Goal: Task Accomplishment & Management: Manage account settings

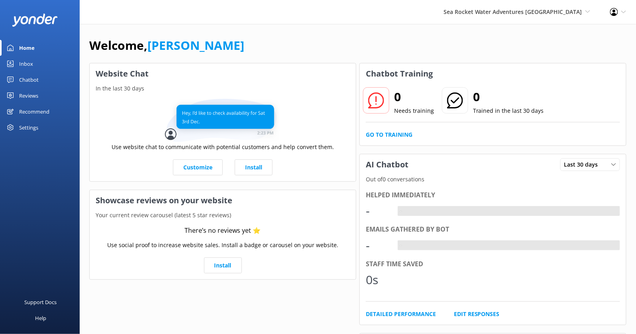
click at [385, 35] on div "Welcome, Kendall Malone Website Chat In the last 30 days Use website chat to co…" at bounding box center [358, 230] width 556 height 412
click at [528, 14] on span "Sea Rocket Water Adventures [GEOGRAPHIC_DATA]" at bounding box center [513, 12] width 139 height 8
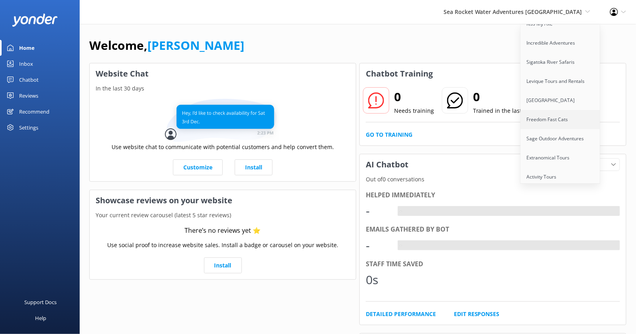
scroll to position [746, 0]
click at [546, 91] on link "[GEOGRAPHIC_DATA]" at bounding box center [561, 100] width 80 height 19
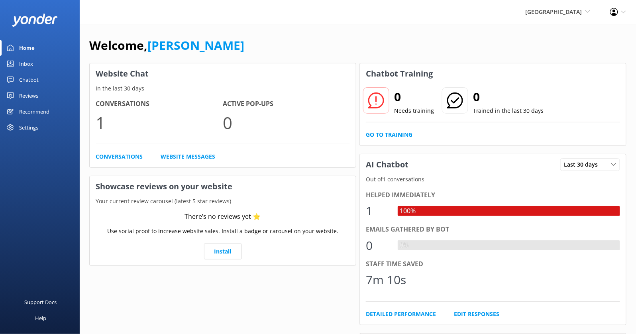
click at [23, 77] on div "Chatbot" at bounding box center [29, 80] width 20 height 16
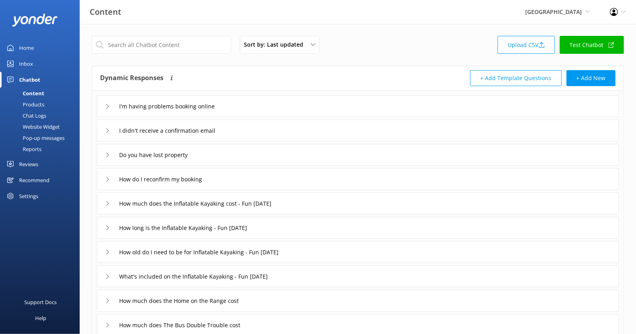
click at [309, 110] on div "I'm having problems booking online" at bounding box center [358, 106] width 522 height 22
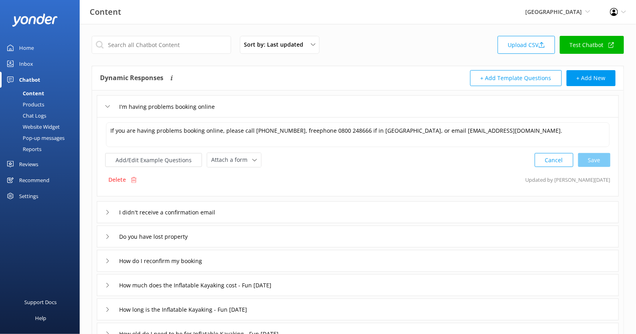
click at [308, 108] on div "I'm having problems booking online" at bounding box center [358, 106] width 522 height 22
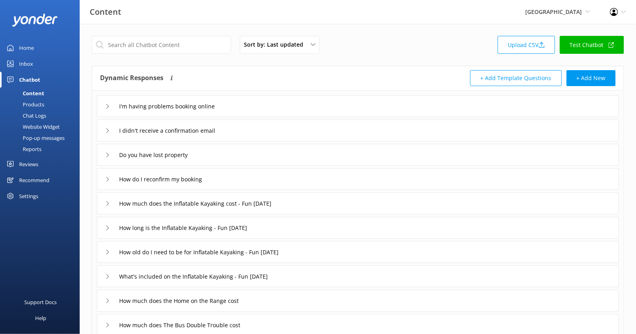
click at [31, 47] on div "Home" at bounding box center [26, 48] width 15 height 16
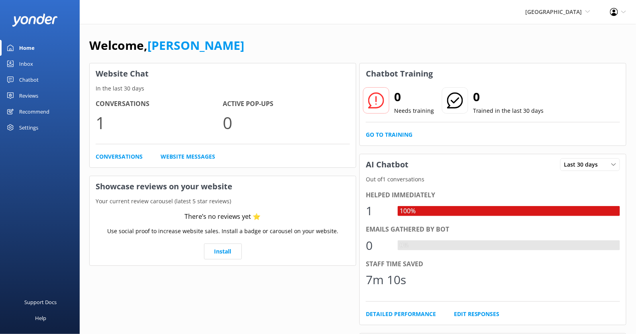
click at [26, 95] on div "Reviews" at bounding box center [28, 96] width 19 height 16
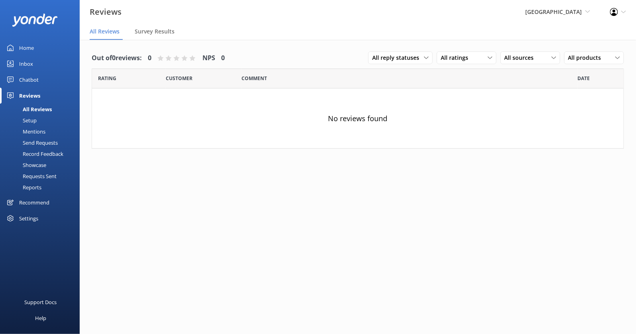
click at [30, 74] on div "Chatbot" at bounding box center [29, 80] width 20 height 16
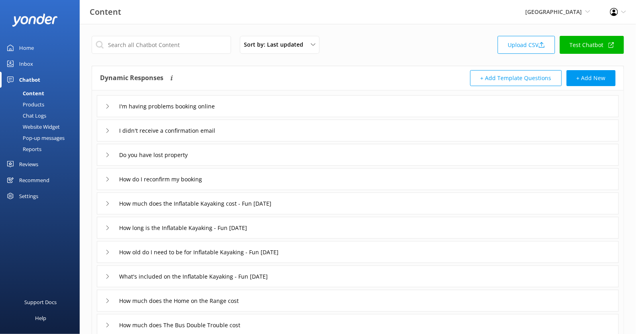
click at [16, 46] on link "Home" at bounding box center [40, 48] width 80 height 16
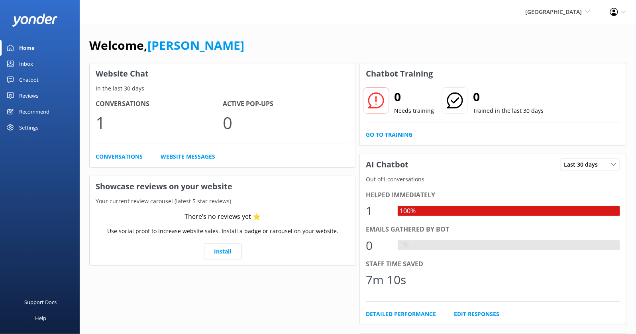
click at [24, 79] on div "Chatbot" at bounding box center [29, 80] width 20 height 16
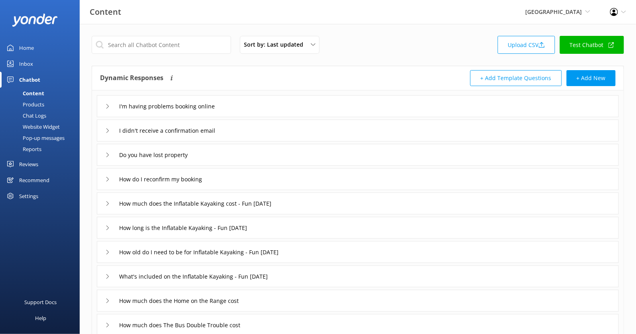
click at [580, 45] on link "Test Chatbot" at bounding box center [592, 45] width 64 height 18
click at [621, 8] on div "Profile Settings Logout" at bounding box center [618, 12] width 36 height 24
click at [598, 33] on link "Profile Settings" at bounding box center [597, 35] width 80 height 20
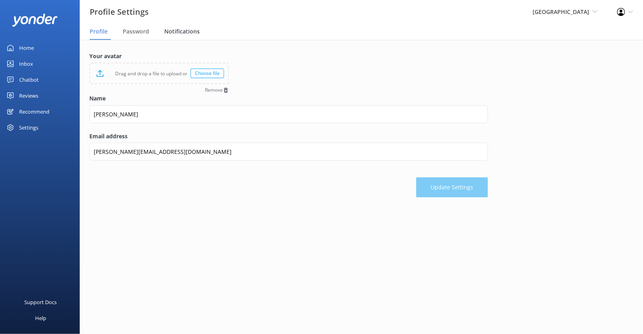
click at [187, 33] on span "Notifications" at bounding box center [181, 31] width 35 height 8
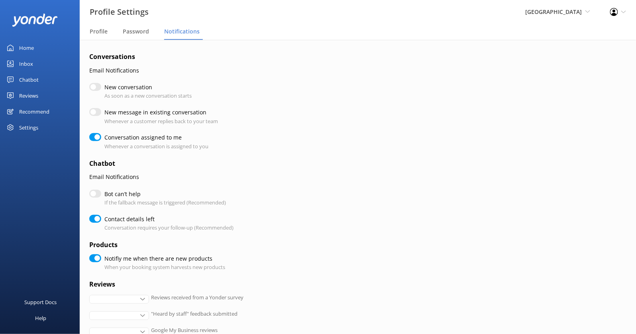
checkbox input "true"
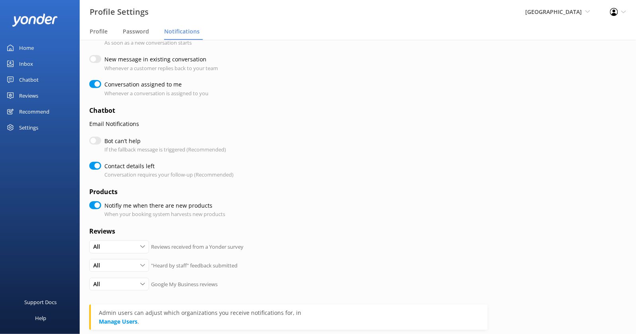
scroll to position [55, 0]
click at [92, 138] on input "Bot can’t help" at bounding box center [95, 139] width 12 height 8
checkbox input "true"
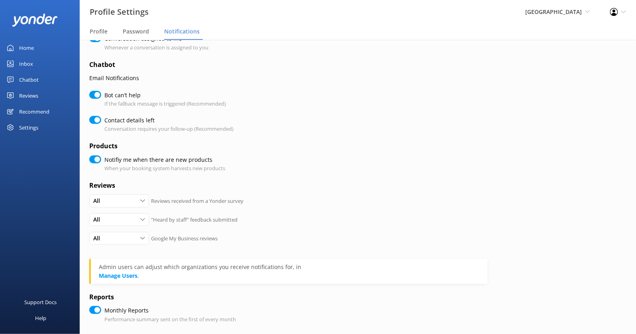
scroll to position [140, 0]
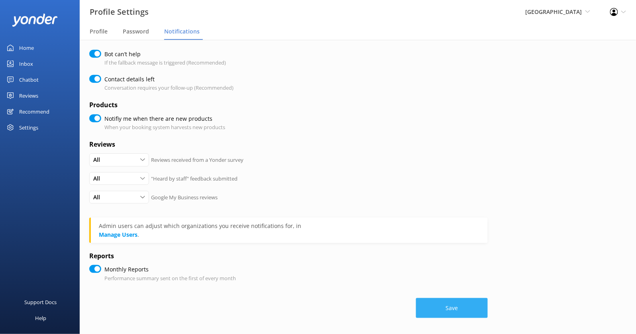
click at [455, 309] on button "Save" at bounding box center [452, 308] width 72 height 20
checkbox input "true"
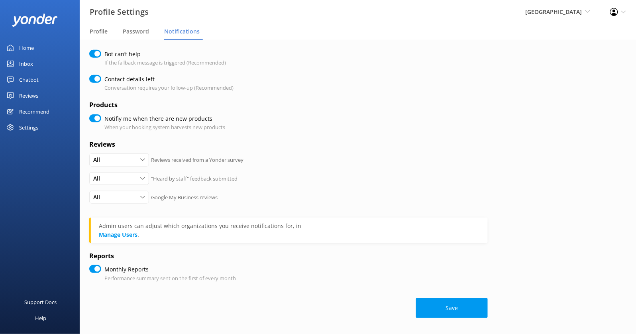
click at [29, 126] on div "Settings" at bounding box center [28, 128] width 19 height 16
checkbox input "true"
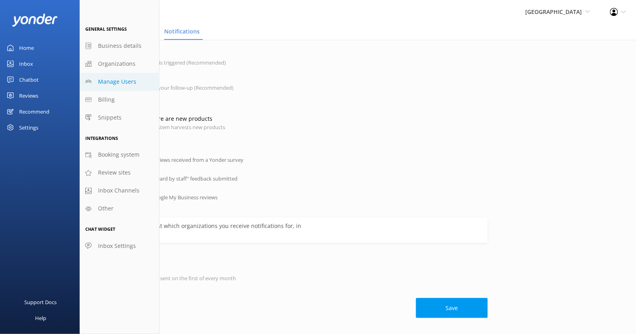
click at [116, 85] on span "Manage Users" at bounding box center [117, 81] width 38 height 9
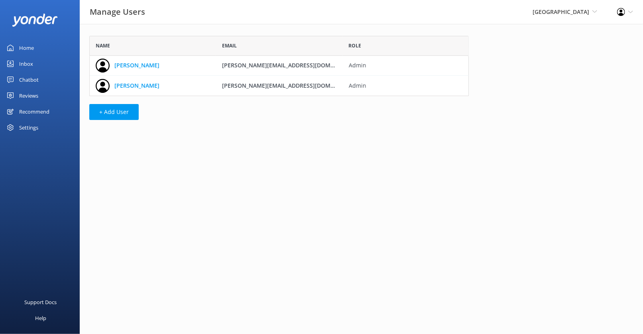
scroll to position [53, 373]
click at [109, 108] on button "+ Add User" at bounding box center [113, 112] width 49 height 16
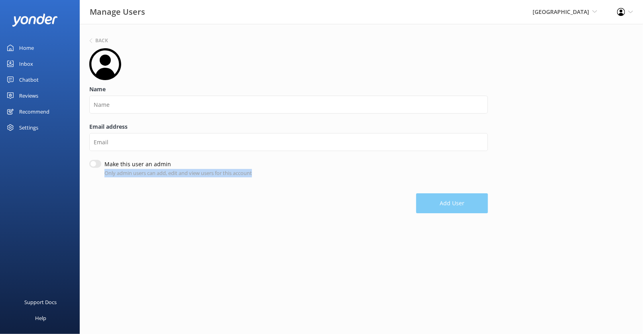
drag, startPoint x: 104, startPoint y: 176, endPoint x: 269, endPoint y: 176, distance: 164.6
click at [269, 176] on div "Make this user an admin Only admin users can add, edit and view users for this …" at bounding box center [288, 168] width 398 height 17
click at [102, 41] on h6 "Back" at bounding box center [101, 40] width 13 height 5
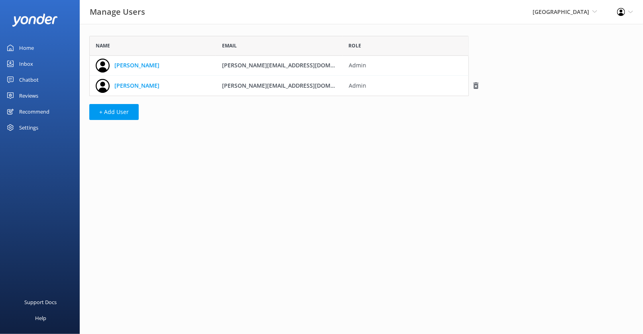
scroll to position [53, 373]
click at [27, 63] on div "Inbox" at bounding box center [26, 64] width 14 height 16
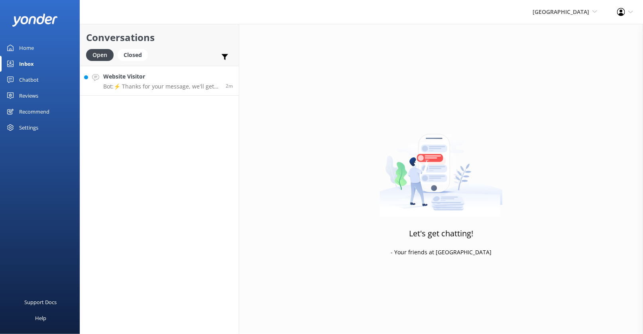
click at [175, 80] on h4 "Website Visitor" at bounding box center [161, 76] width 116 height 9
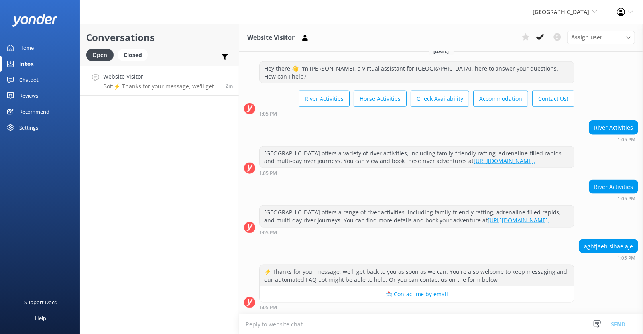
scroll to position [659, 0]
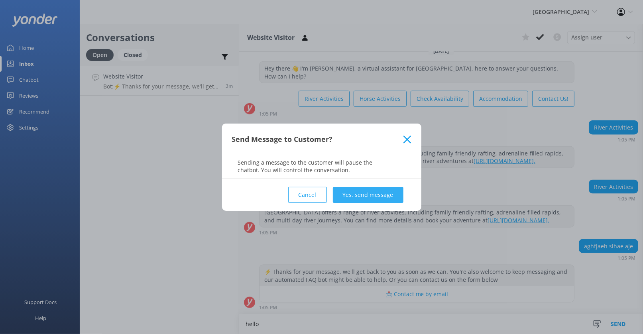
type textarea "hello"
click at [373, 190] on button "Yes, send message" at bounding box center [368, 195] width 71 height 16
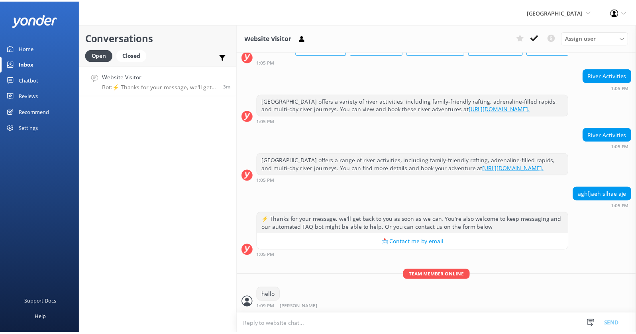
scroll to position [711, 0]
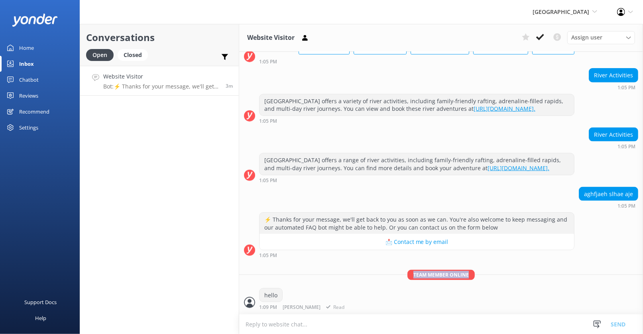
drag, startPoint x: 408, startPoint y: 274, endPoint x: 485, endPoint y: 279, distance: 76.3
click at [485, 279] on p "Team member online" at bounding box center [441, 275] width 404 height 10
click at [485, 281] on div "Team member online hello 1:09 PM Kendall Malone Read" at bounding box center [441, 292] width 404 height 44
click at [290, 305] on span "[PERSON_NAME]" at bounding box center [302, 307] width 38 height 5
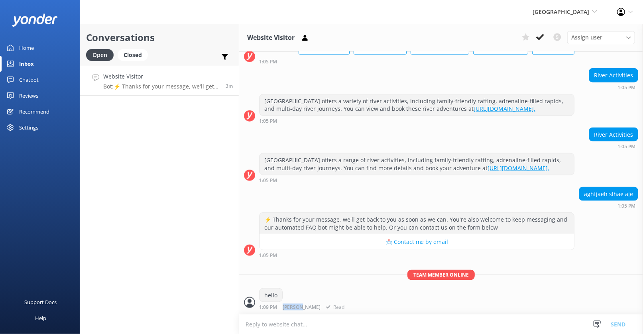
click at [312, 297] on div "hello 1:09 PM Kendall Malone Read" at bounding box center [302, 299] width 87 height 22
click at [541, 37] on icon at bounding box center [540, 37] width 8 height 8
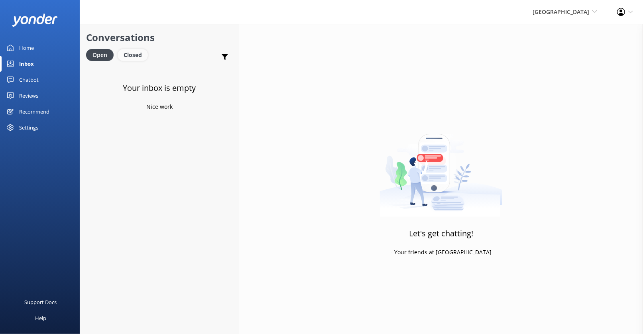
click at [139, 53] on div "Closed" at bounding box center [133, 55] width 30 height 12
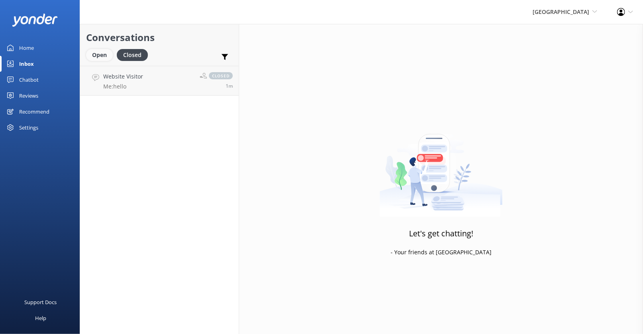
click at [97, 59] on div "Open" at bounding box center [99, 55] width 27 height 12
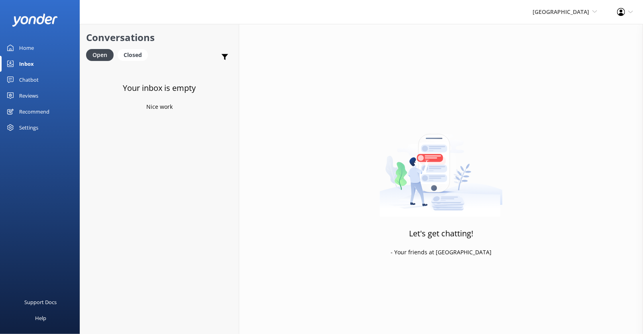
click at [29, 79] on div "Chatbot" at bounding box center [29, 80] width 20 height 16
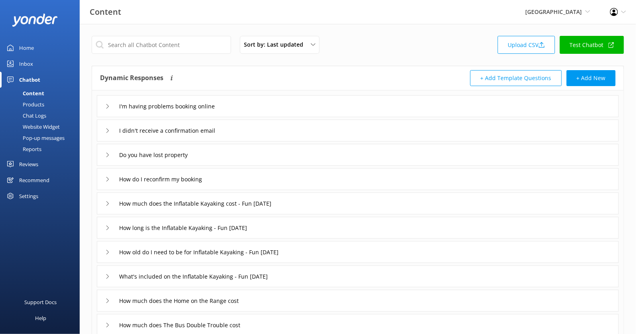
click at [38, 105] on div "Products" at bounding box center [24, 104] width 39 height 11
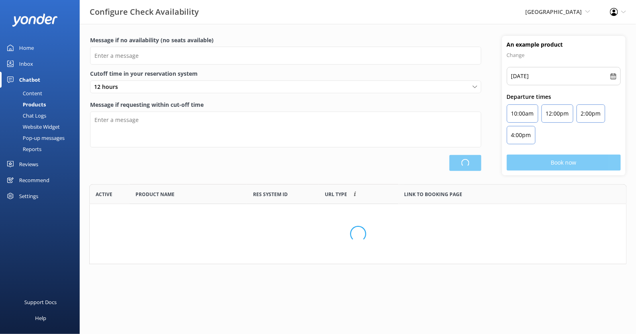
scroll to position [73, 530]
type input "There are no seats available, please check an alternative day"
type textarea "Our online booking system closes {hours} prior to departure. Please contact us …"
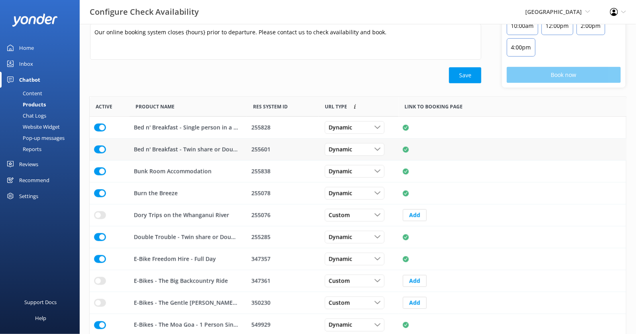
scroll to position [0, 0]
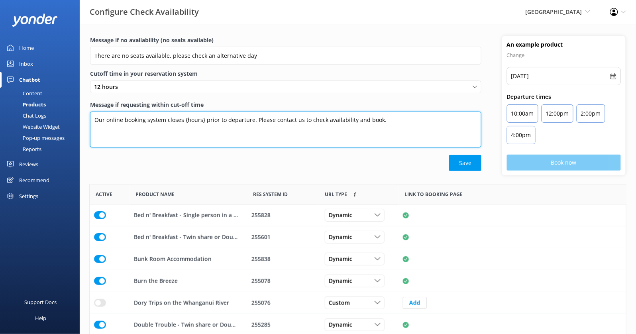
click at [182, 120] on textarea "Our online booking system closes {hours} prior to departure. Please contact us …" at bounding box center [285, 130] width 391 height 36
click at [187, 134] on textarea "Our online booking system closes {hours} prior to departure. Please contact us …" at bounding box center [285, 130] width 391 height 36
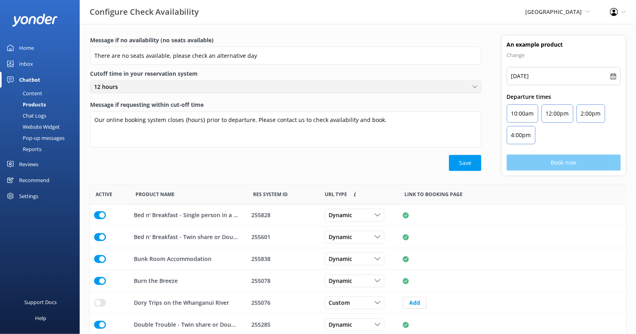
click at [153, 83] on div "12 hours" at bounding box center [285, 86] width 387 height 9
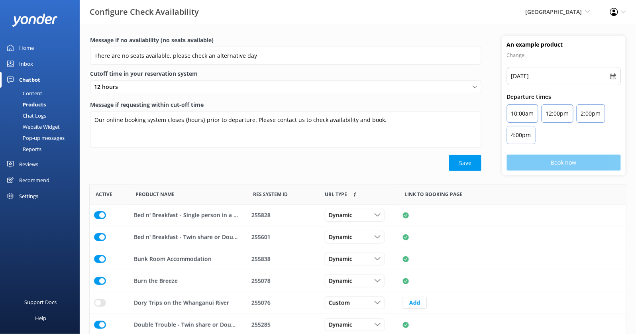
click at [81, 124] on div "Message if no availability (no seats available) There are no seats available, p…" at bounding box center [286, 105] width 412 height 139
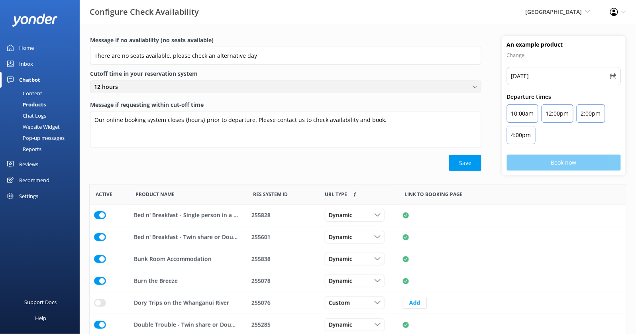
click at [134, 88] on div "12 hours" at bounding box center [285, 86] width 387 height 9
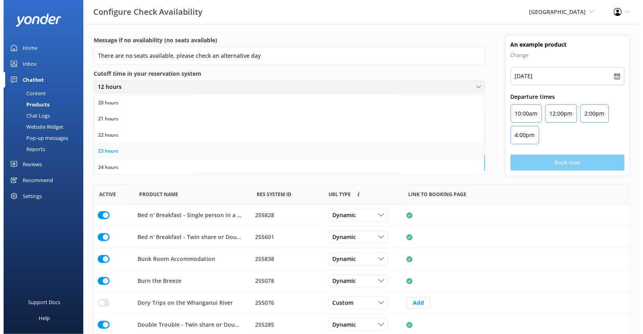
scroll to position [323, 0]
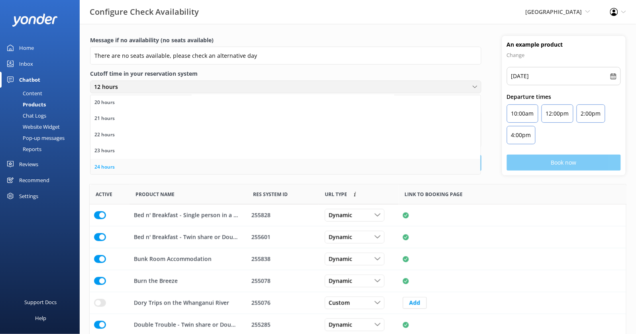
click at [110, 161] on link "24 hours" at bounding box center [285, 167] width 390 height 16
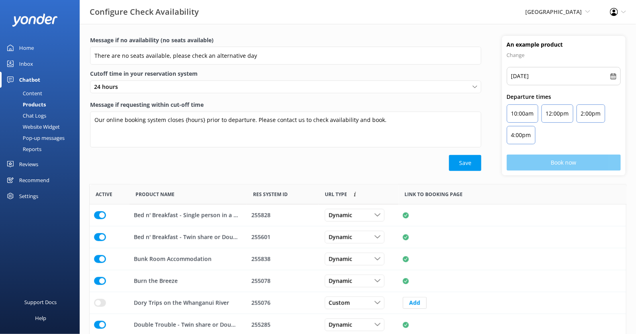
click at [473, 164] on button "Save" at bounding box center [465, 163] width 32 height 16
click at [34, 116] on div "Chat Logs" at bounding box center [25, 115] width 41 height 11
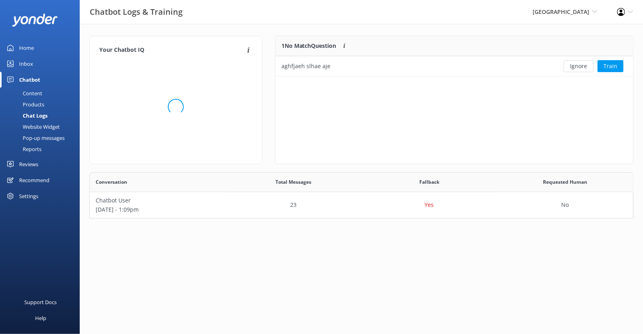
scroll to position [39, 537]
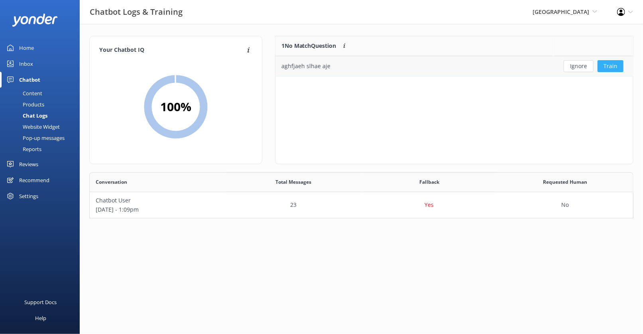
click at [611, 65] on button "Train" at bounding box center [610, 66] width 26 height 12
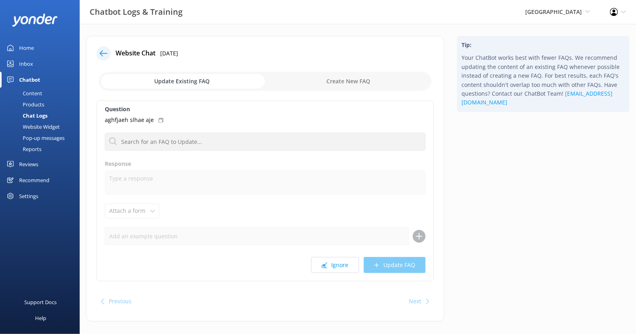
click at [347, 81] on input "checkbox" at bounding box center [265, 81] width 333 height 19
checkbox input "true"
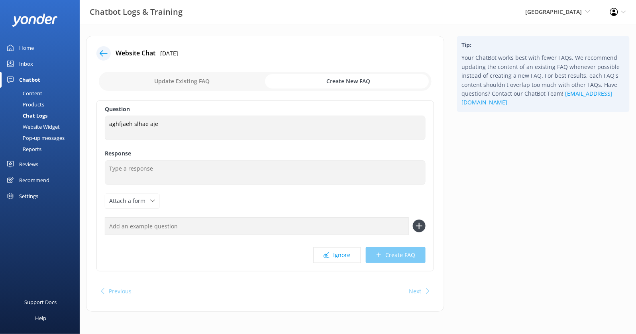
click at [104, 50] on icon at bounding box center [104, 53] width 8 height 8
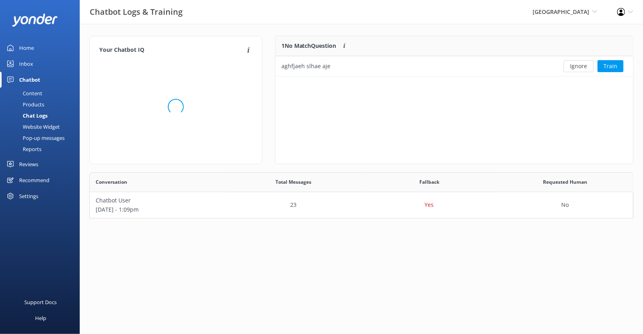
scroll to position [33, 351]
click at [577, 67] on button "Ignore" at bounding box center [578, 66] width 30 height 12
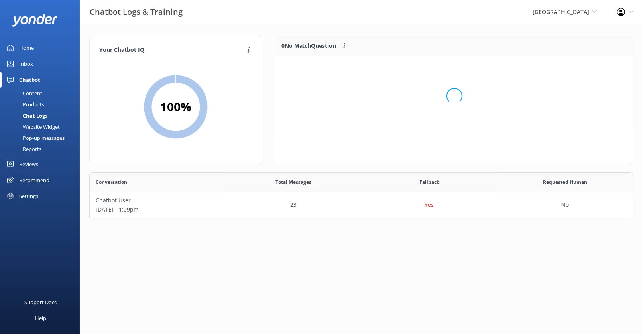
scroll to position [93, 351]
click at [246, 203] on div "23" at bounding box center [294, 205] width 136 height 26
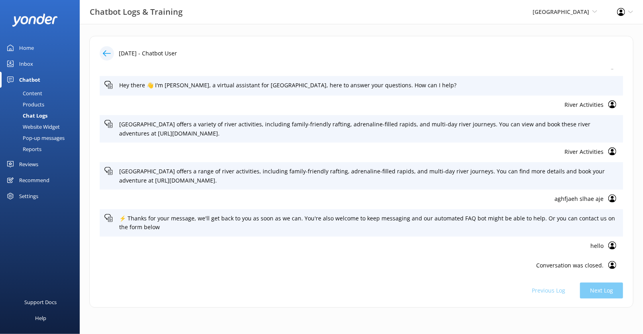
scroll to position [367, 0]
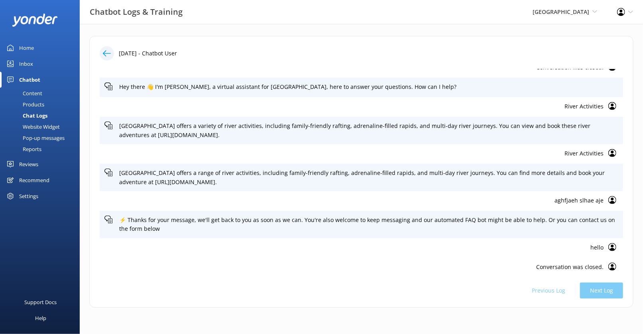
click at [608, 152] on use at bounding box center [612, 153] width 8 height 8
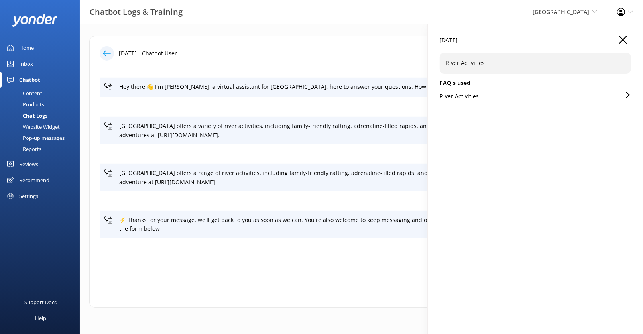
click at [486, 96] on div "River Activities" at bounding box center [535, 99] width 191 height 14
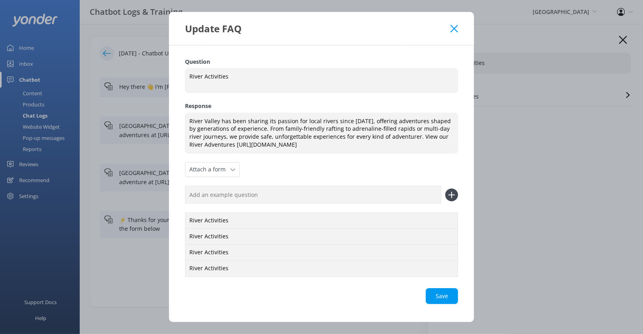
click at [453, 27] on use at bounding box center [454, 29] width 8 height 8
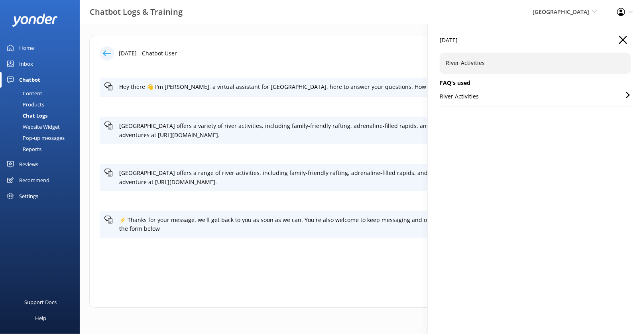
click at [621, 39] on use "button" at bounding box center [623, 40] width 8 height 8
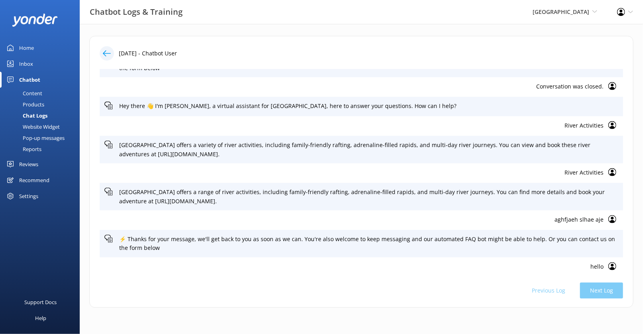
scroll to position [370, 0]
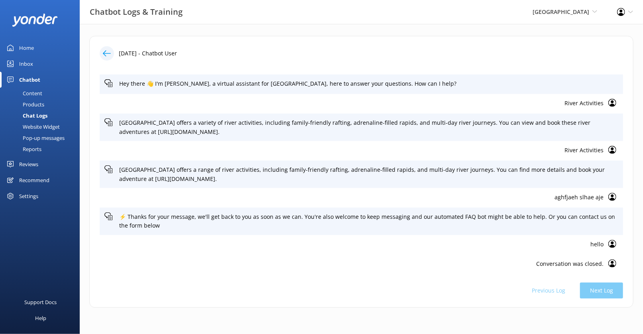
click at [108, 51] on icon at bounding box center [107, 53] width 8 height 8
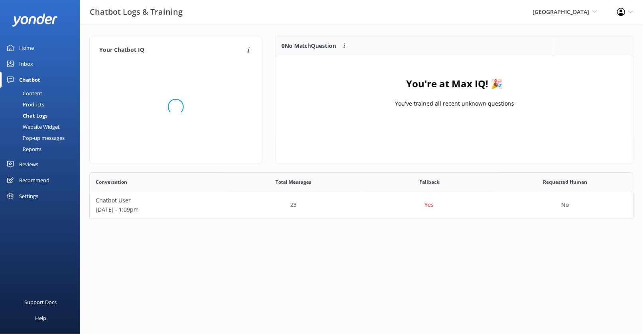
scroll to position [39, 537]
click at [45, 126] on div "Website Widget" at bounding box center [32, 126] width 55 height 11
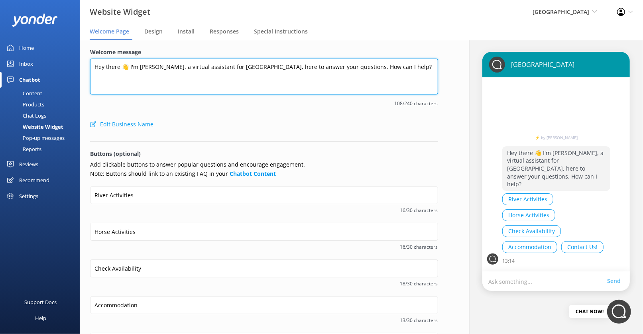
click at [202, 65] on textarea "Hey there 👋 I'm Tikei, a virtual assistant for River Valley, here to answer you…" at bounding box center [264, 77] width 348 height 36
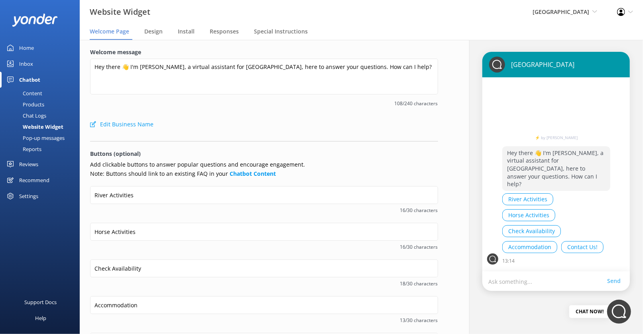
click at [222, 100] on span "108/240 characters" at bounding box center [264, 104] width 348 height 8
click at [148, 32] on span "Design" at bounding box center [153, 31] width 18 height 8
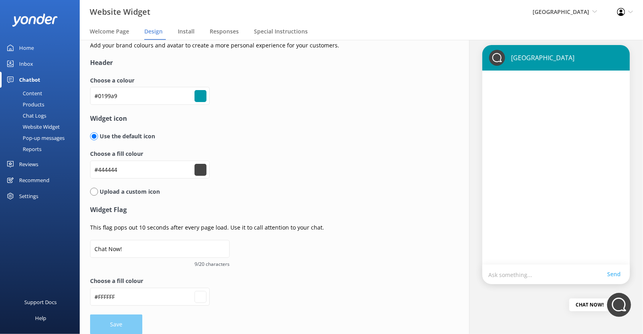
scroll to position [5, 0]
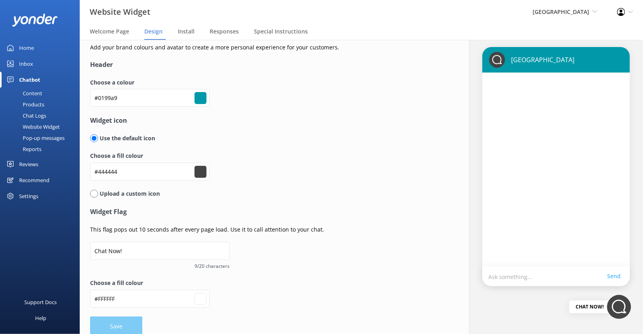
click at [94, 195] on input "radio" at bounding box center [94, 194] width 8 height 8
radio input "true"
radio input "false"
type input "#ffffff"
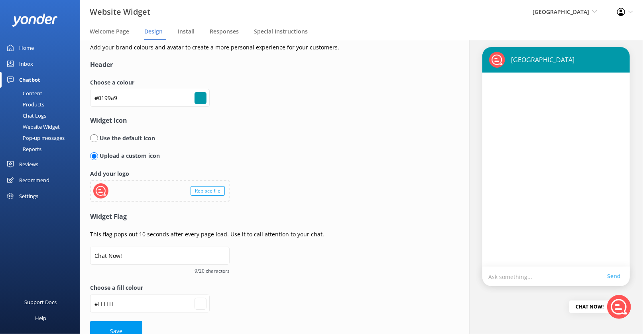
click at [91, 137] on input "radio" at bounding box center [94, 138] width 8 height 8
radio input "true"
radio input "false"
type input "#ffffff"
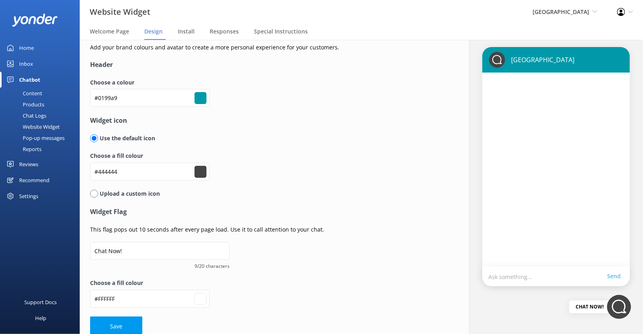
scroll to position [0, 0]
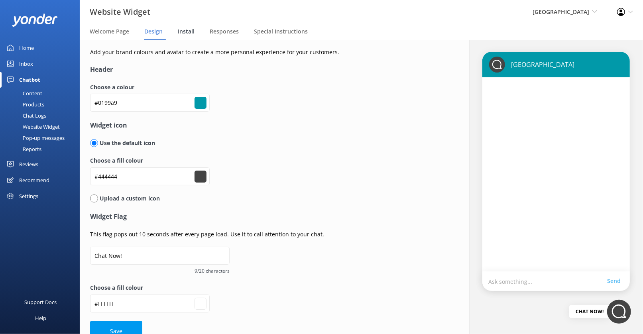
click at [183, 35] on span "Install" at bounding box center [186, 31] width 17 height 8
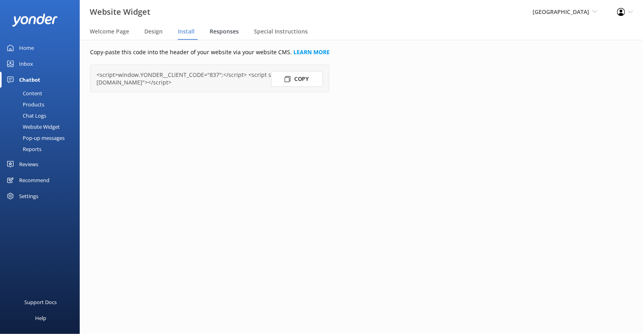
click at [224, 34] on span "Responses" at bounding box center [224, 31] width 29 height 8
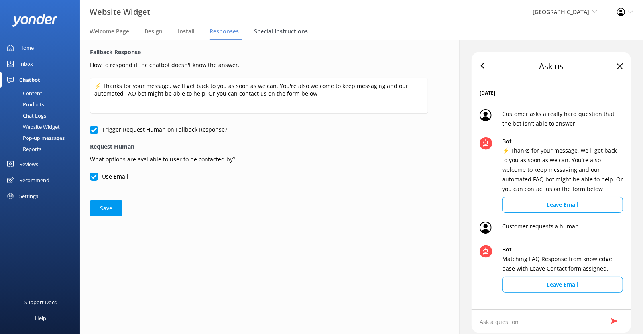
click at [279, 31] on span "Special Instructions" at bounding box center [281, 31] width 54 height 8
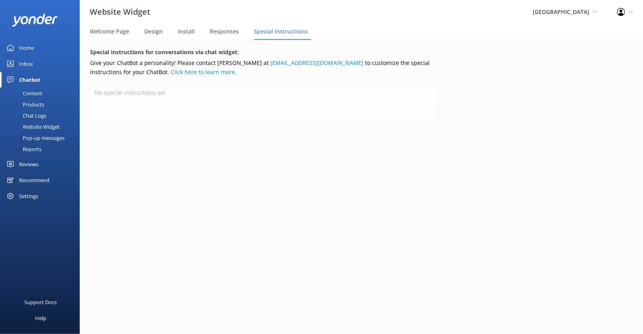
click at [46, 137] on div "Pop-up messages" at bounding box center [35, 137] width 60 height 11
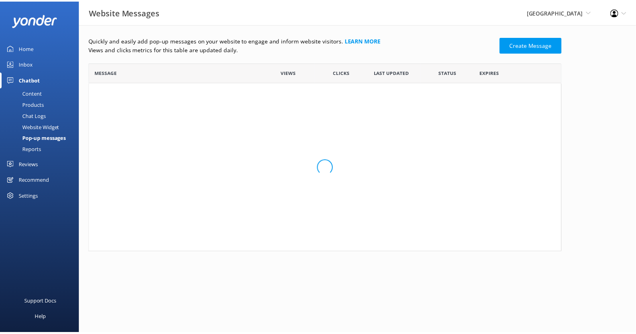
scroll to position [183, 471]
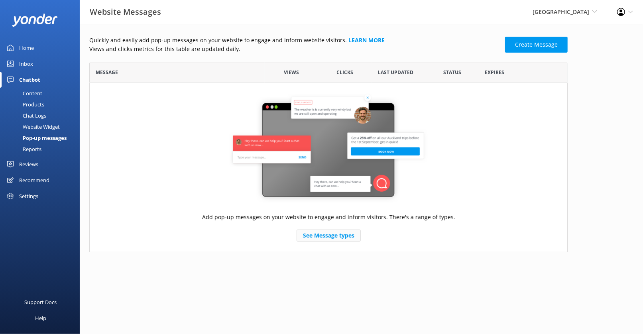
click at [331, 236] on link "See Message types" at bounding box center [328, 236] width 64 height 12
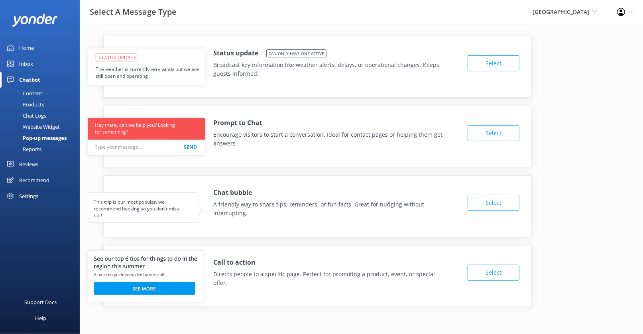
click at [29, 150] on div "Reports" at bounding box center [23, 148] width 37 height 11
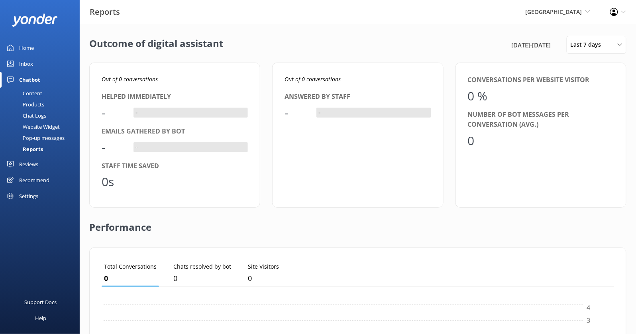
click at [45, 179] on div "Recommend" at bounding box center [34, 180] width 30 height 16
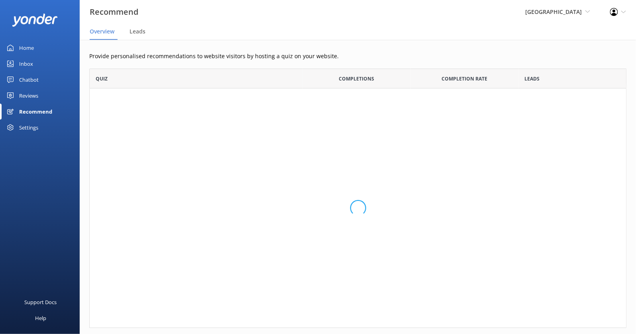
scroll to position [252, 530]
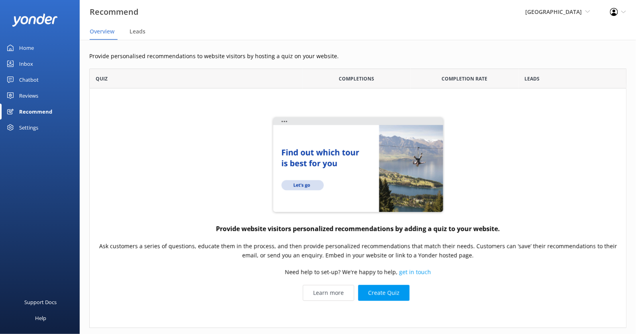
click at [27, 78] on div "Chatbot" at bounding box center [29, 80] width 20 height 16
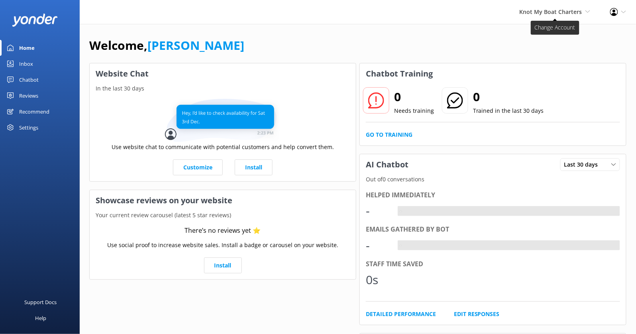
click at [582, 15] on span "Knot My Boat Charters [PERSON_NAME] Adventure Co Cool Tours Virtual Assistant […" at bounding box center [555, 12] width 71 height 9
click at [29, 130] on div "Settings" at bounding box center [28, 128] width 19 height 16
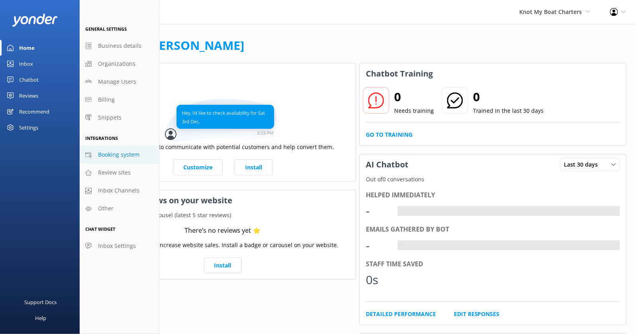
click at [132, 156] on span "Booking system" at bounding box center [118, 154] width 41 height 9
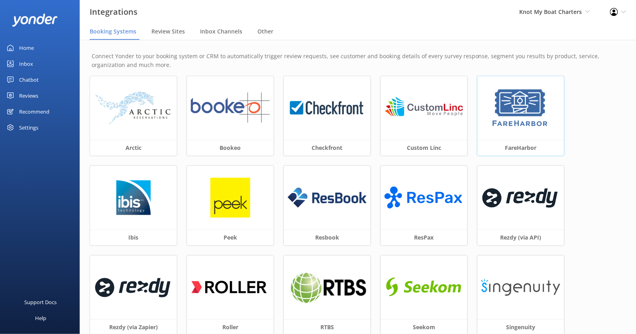
click at [518, 128] on div at bounding box center [520, 108] width 87 height 64
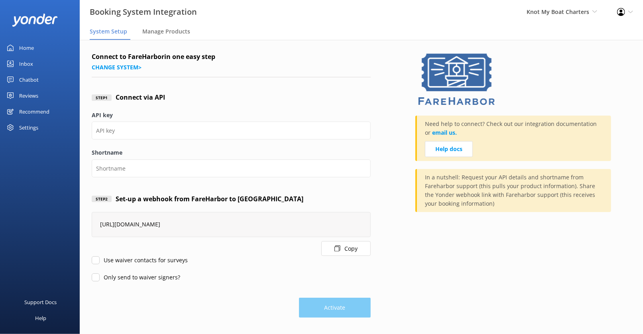
click at [349, 243] on button "Copy" at bounding box center [345, 248] width 49 height 15
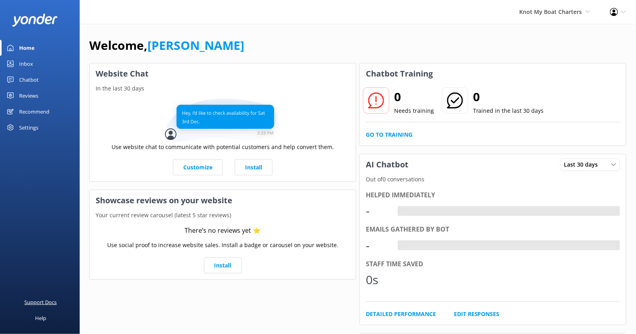
click at [45, 298] on div "Support Docs" at bounding box center [41, 302] width 32 height 16
click at [562, 16] on div "Knot My Boat Charters Kendall's Adventure Co Cool Tours Virtual Assistant Tonga…" at bounding box center [555, 12] width 90 height 24
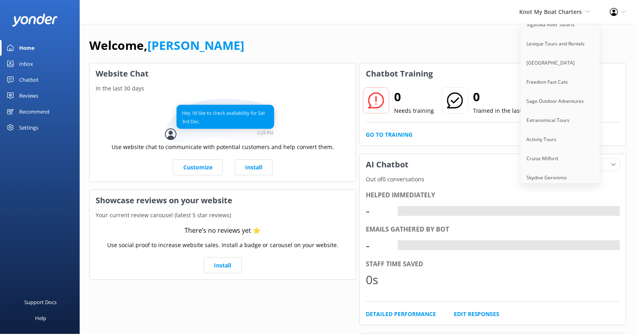
scroll to position [785, 0]
click at [556, 52] on link "[GEOGRAPHIC_DATA]" at bounding box center [561, 61] width 80 height 19
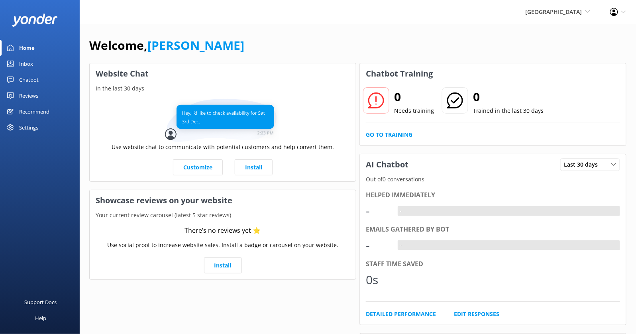
drag, startPoint x: 52, startPoint y: 80, endPoint x: 74, endPoint y: 79, distance: 21.6
click at [52, 80] on link "Chatbot" at bounding box center [40, 80] width 80 height 16
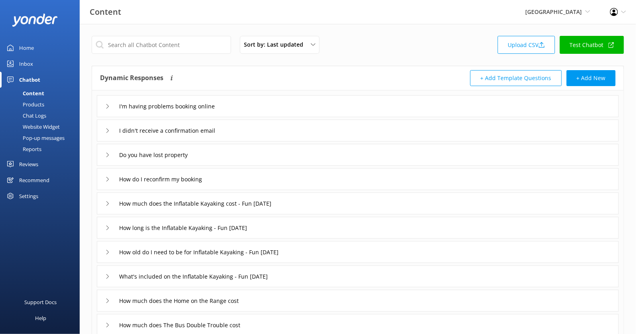
click at [579, 44] on link "Test Chatbot" at bounding box center [592, 45] width 64 height 18
